Goal: Task Accomplishment & Management: Manage account settings

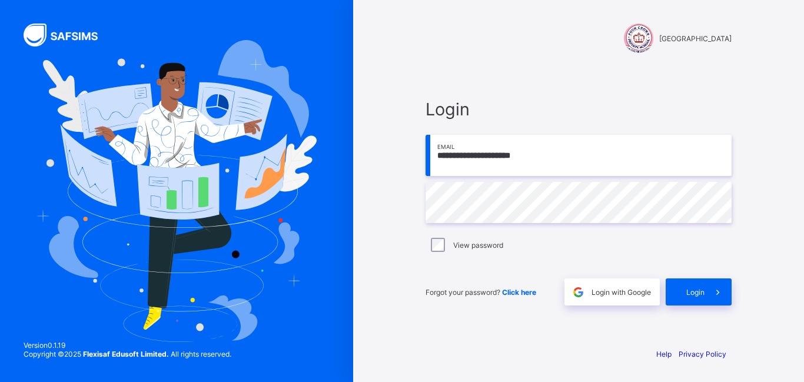
type input "**********"
click at [721, 296] on icon at bounding box center [718, 292] width 12 height 11
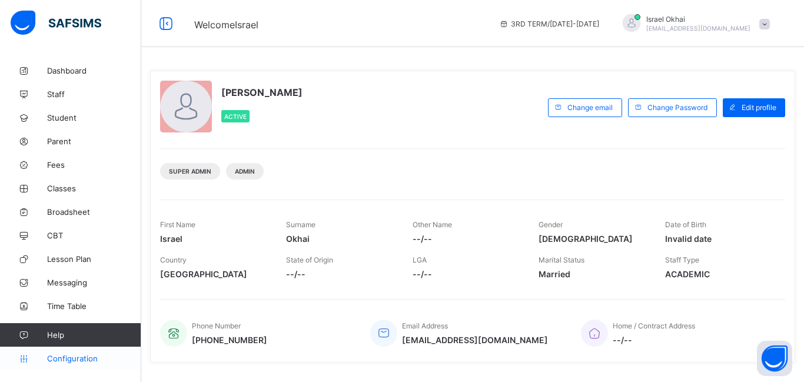
click at [64, 360] on span "Configuration" at bounding box center [94, 358] width 94 height 9
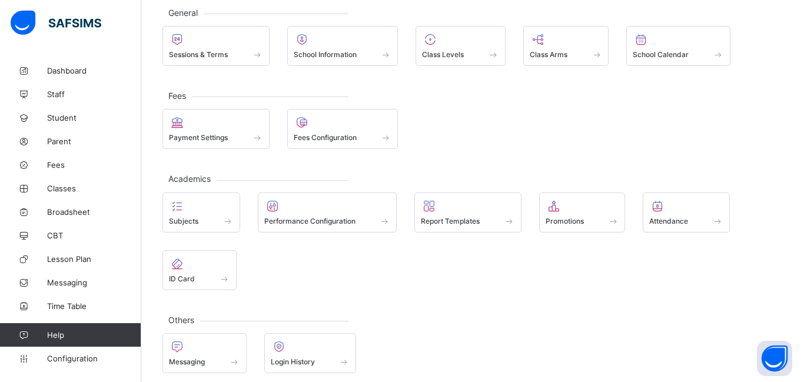
scroll to position [55, 0]
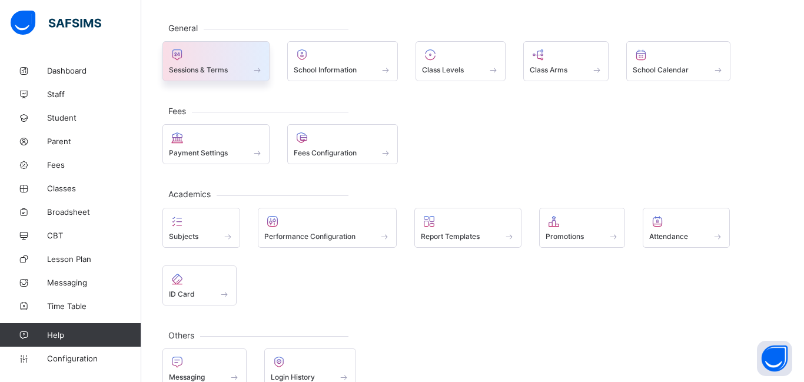
click at [236, 79] on div "Sessions & Terms" at bounding box center [215, 61] width 107 height 40
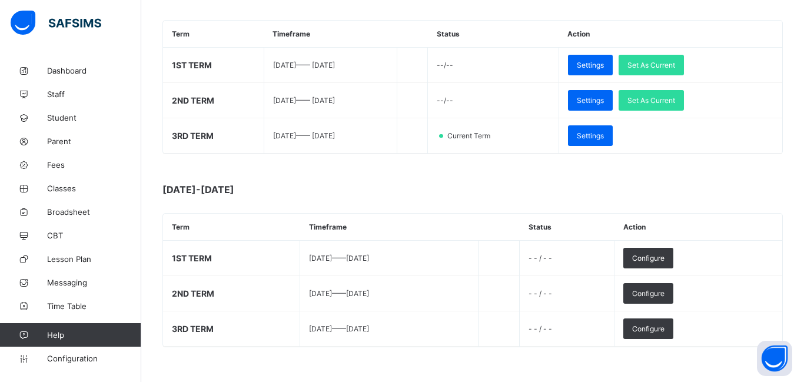
scroll to position [204, 0]
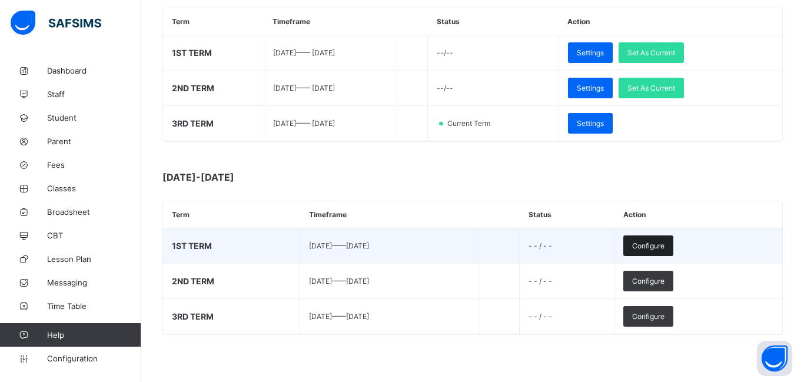
click at [653, 250] on span "Configure" at bounding box center [648, 245] width 32 height 9
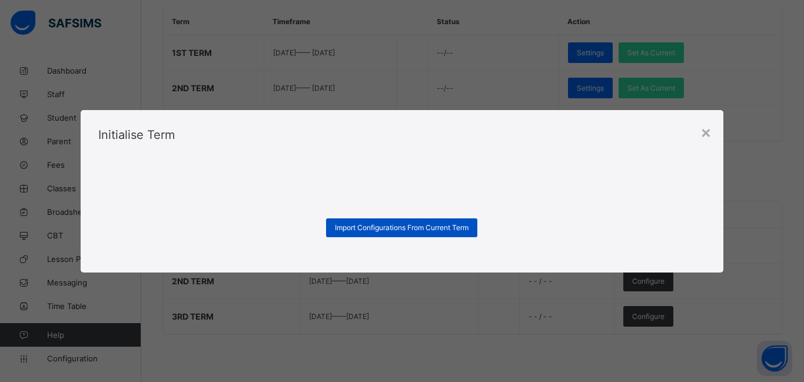
click at [395, 230] on span "Import Configurations From Current Term" at bounding box center [402, 227] width 134 height 9
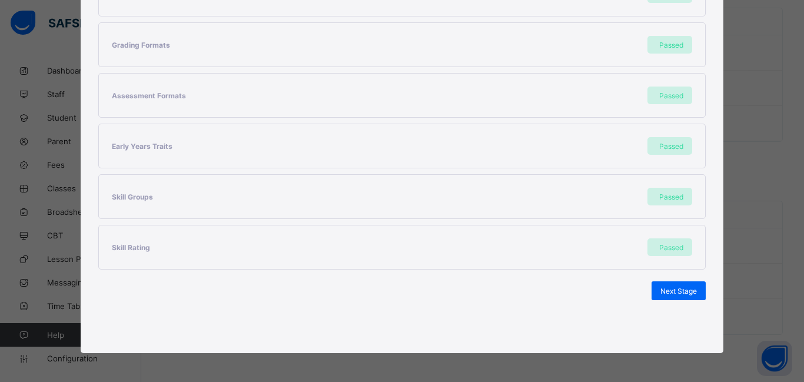
scroll to position [304, 0]
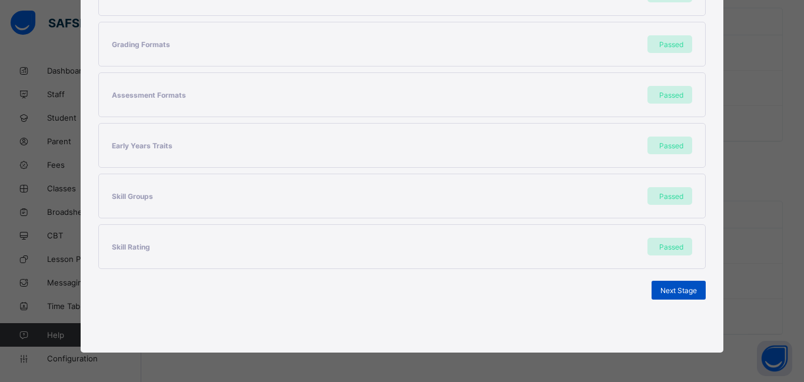
click at [670, 290] on span "Next Stage" at bounding box center [678, 290] width 36 height 9
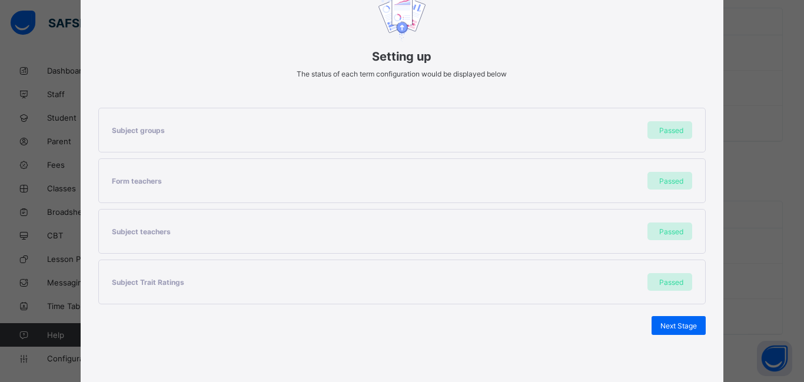
scroll to position [152, 0]
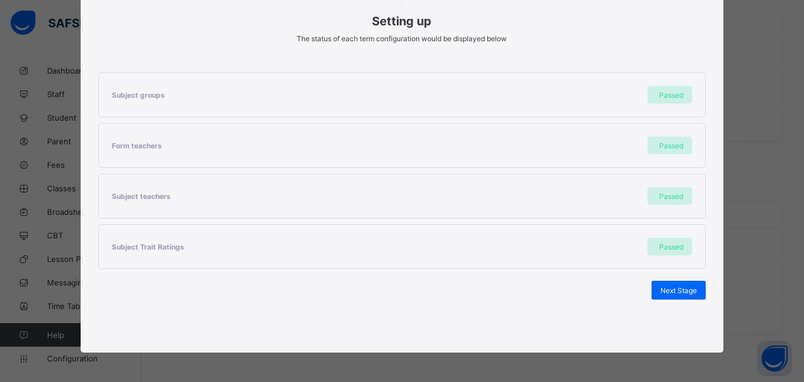
click at [670, 290] on span "Next Stage" at bounding box center [678, 290] width 36 height 9
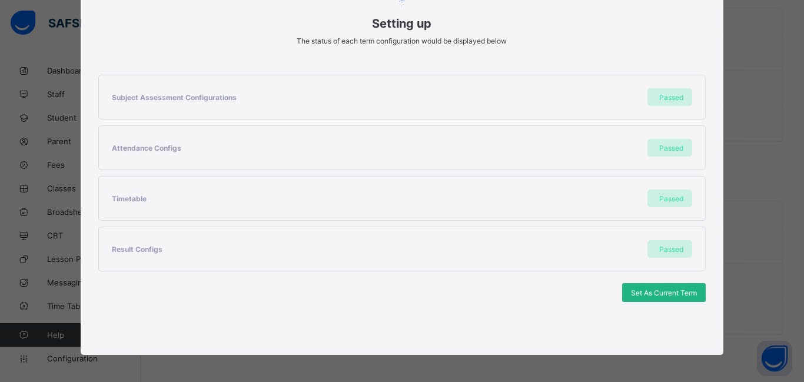
scroll to position [151, 0]
click at [668, 294] on span "Set As Current Term" at bounding box center [664, 292] width 66 height 9
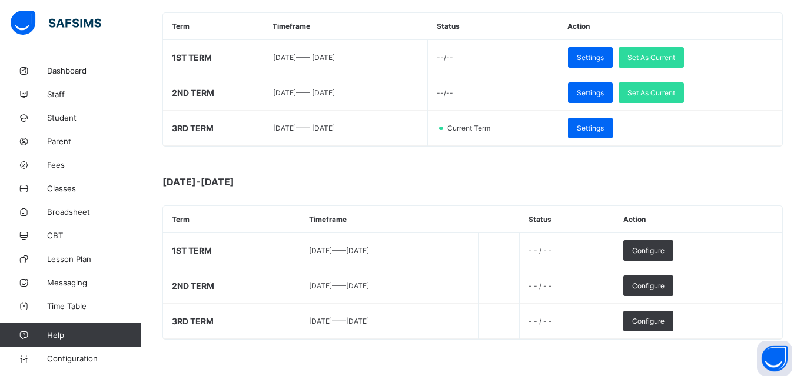
scroll to position [202, 0]
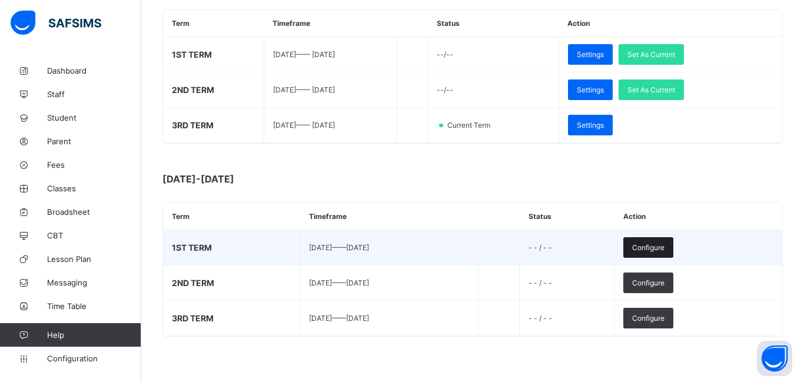
click at [666, 242] on div "Configure" at bounding box center [648, 247] width 50 height 21
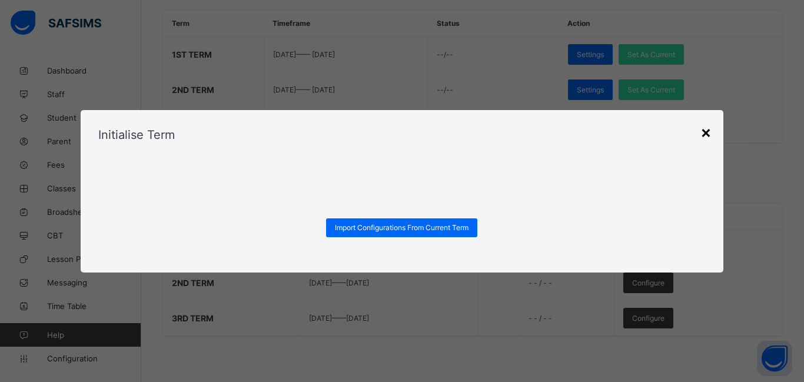
click at [705, 130] on div "×" at bounding box center [705, 132] width 11 height 20
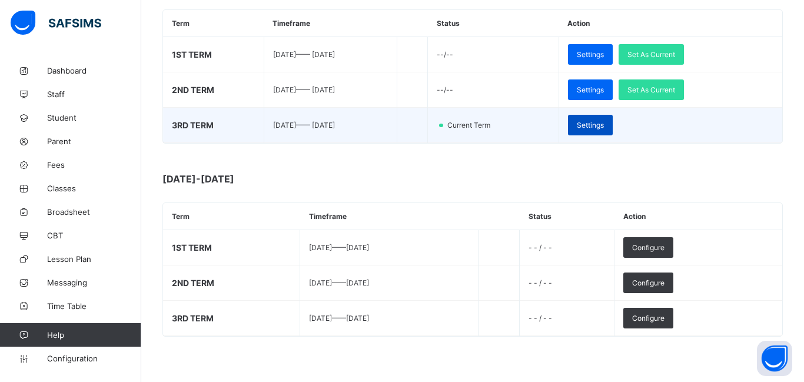
click at [600, 125] on span "Settings" at bounding box center [590, 125] width 27 height 9
